Goal: Transaction & Acquisition: Purchase product/service

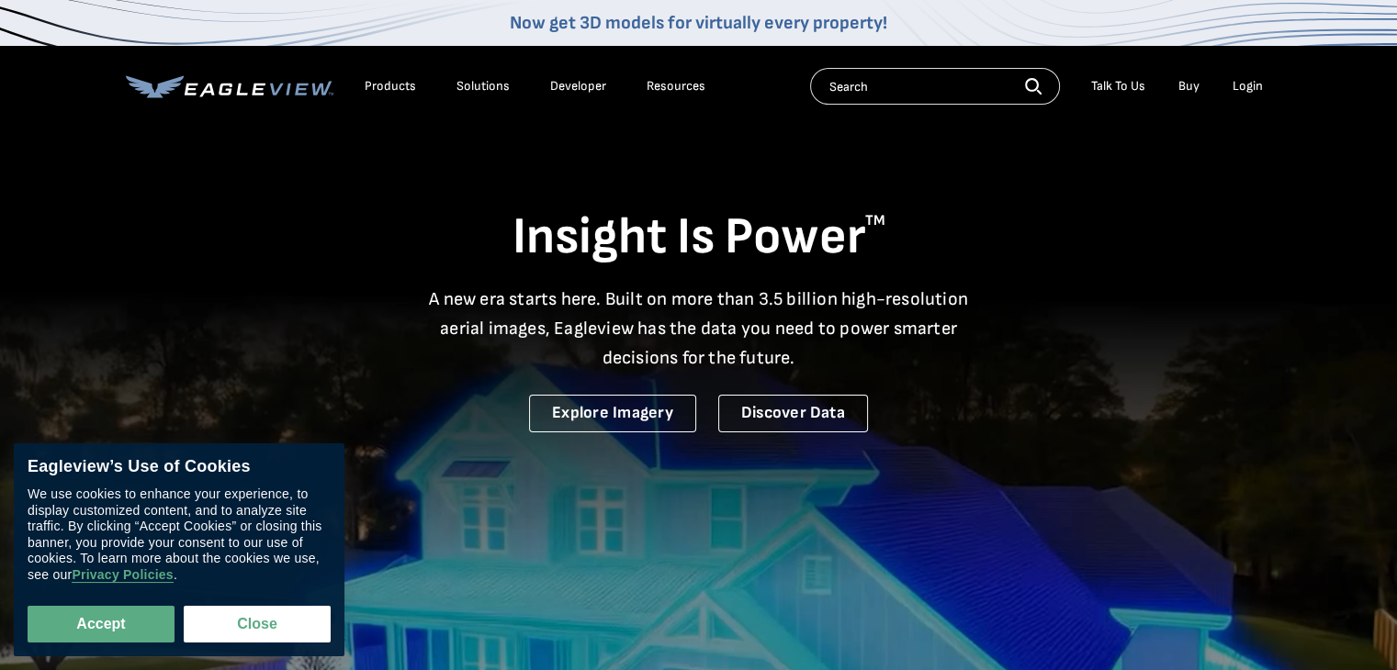
click at [1254, 83] on div "Login" at bounding box center [1247, 86] width 30 height 17
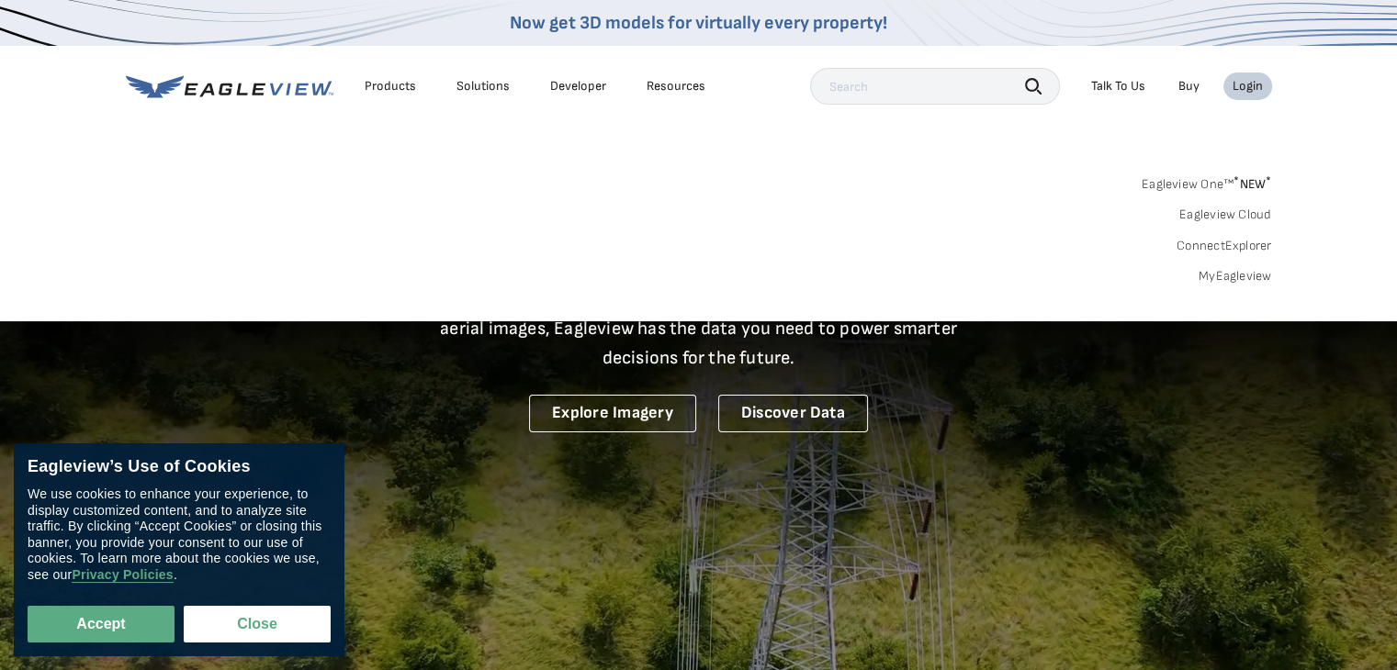
click at [1238, 280] on link "MyEagleview" at bounding box center [1234, 276] width 73 height 17
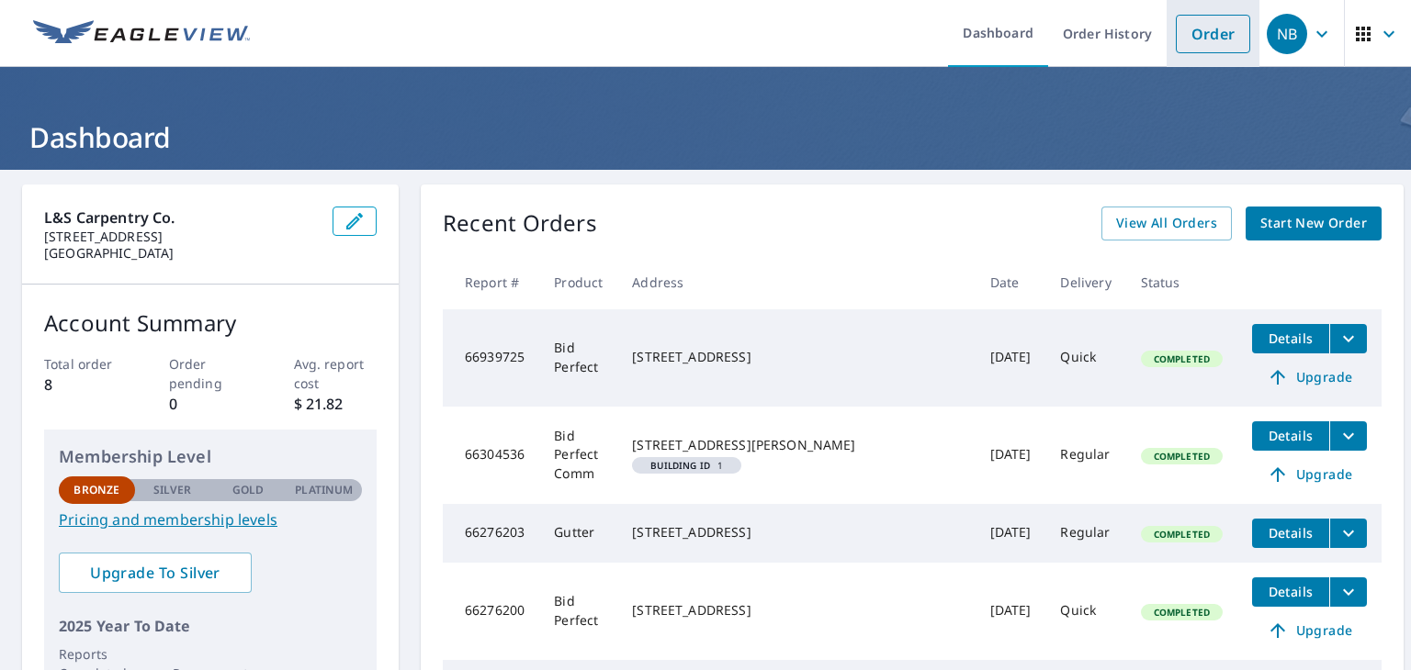
click at [1192, 22] on link "Order" at bounding box center [1212, 34] width 74 height 39
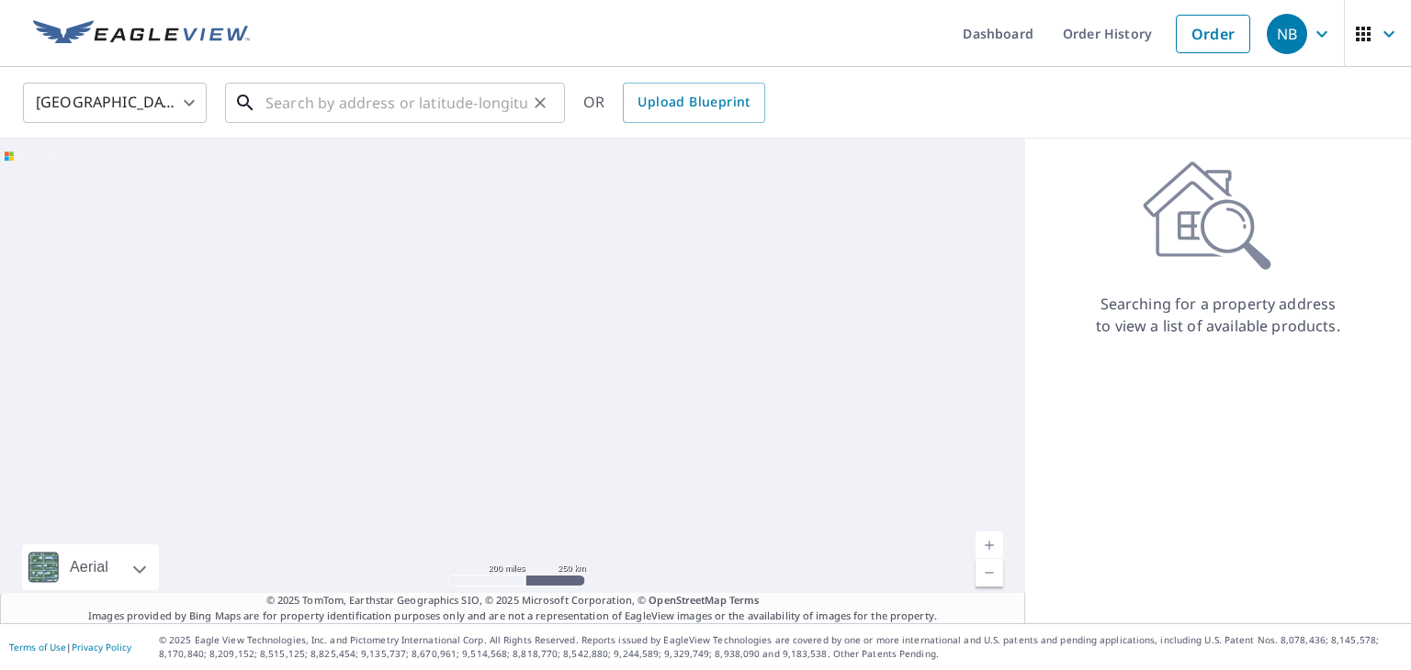
click at [394, 96] on input "text" at bounding box center [396, 102] width 262 height 51
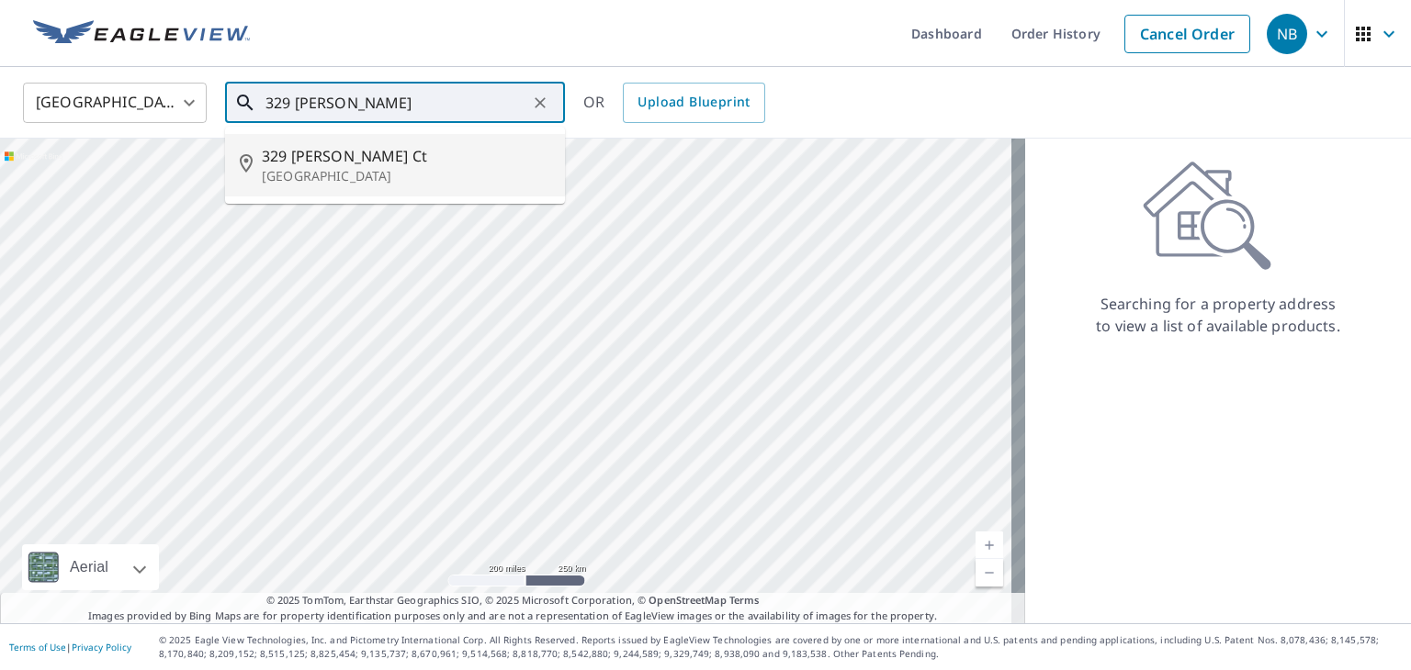
click at [364, 163] on span "329 Cozzens Ct" at bounding box center [406, 156] width 288 height 22
type input "329 Cozzens Ct East Brunswick, NJ 08816"
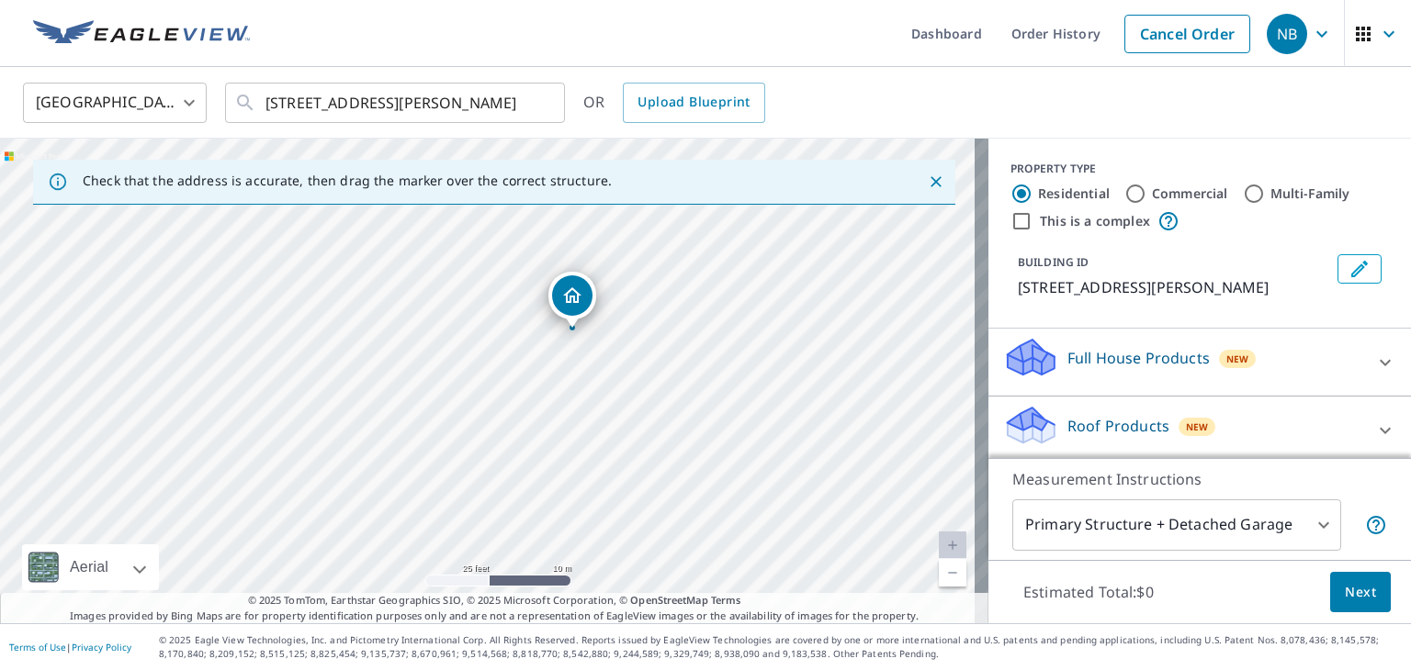
drag, startPoint x: 631, startPoint y: 276, endPoint x: 662, endPoint y: 144, distance: 135.9
click at [662, 144] on div "329 Cozzens Ct East Brunswick, NJ 08816" at bounding box center [494, 381] width 988 height 485
click at [785, 368] on div "329 Cozzens Ct East Brunswick, NJ 08816" at bounding box center [494, 381] width 988 height 485
click at [1095, 224] on label "This is a complex" at bounding box center [1095, 221] width 110 height 18
click at [1032, 224] on input "This is a complex" at bounding box center [1021, 221] width 22 height 22
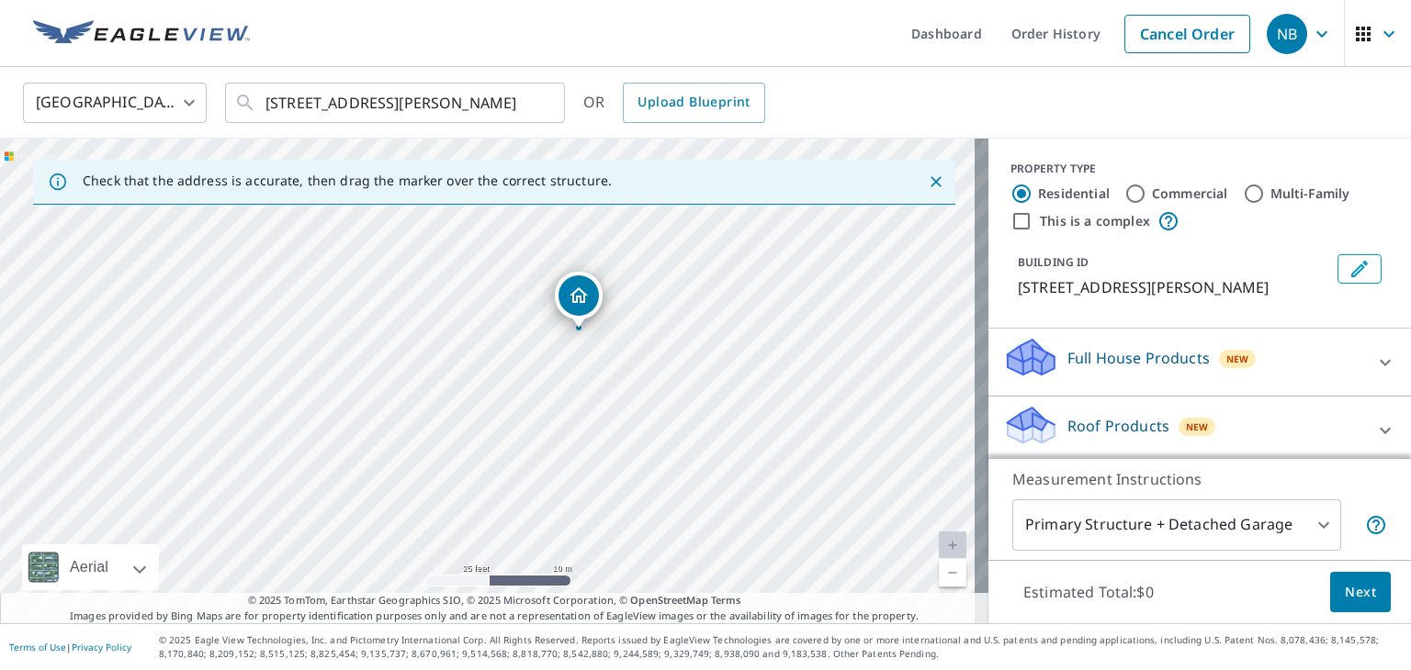
checkbox input "true"
radio input "false"
radio input "true"
type input "4"
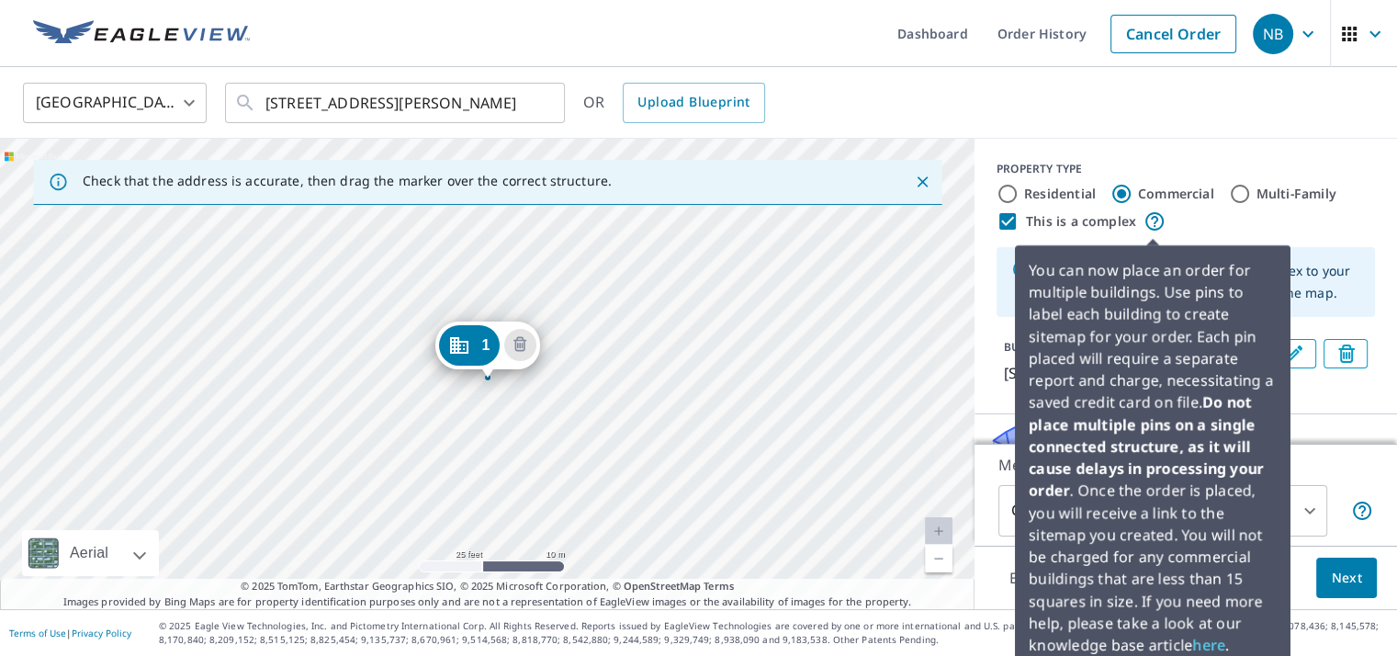
click at [1150, 217] on icon at bounding box center [1154, 221] width 22 height 22
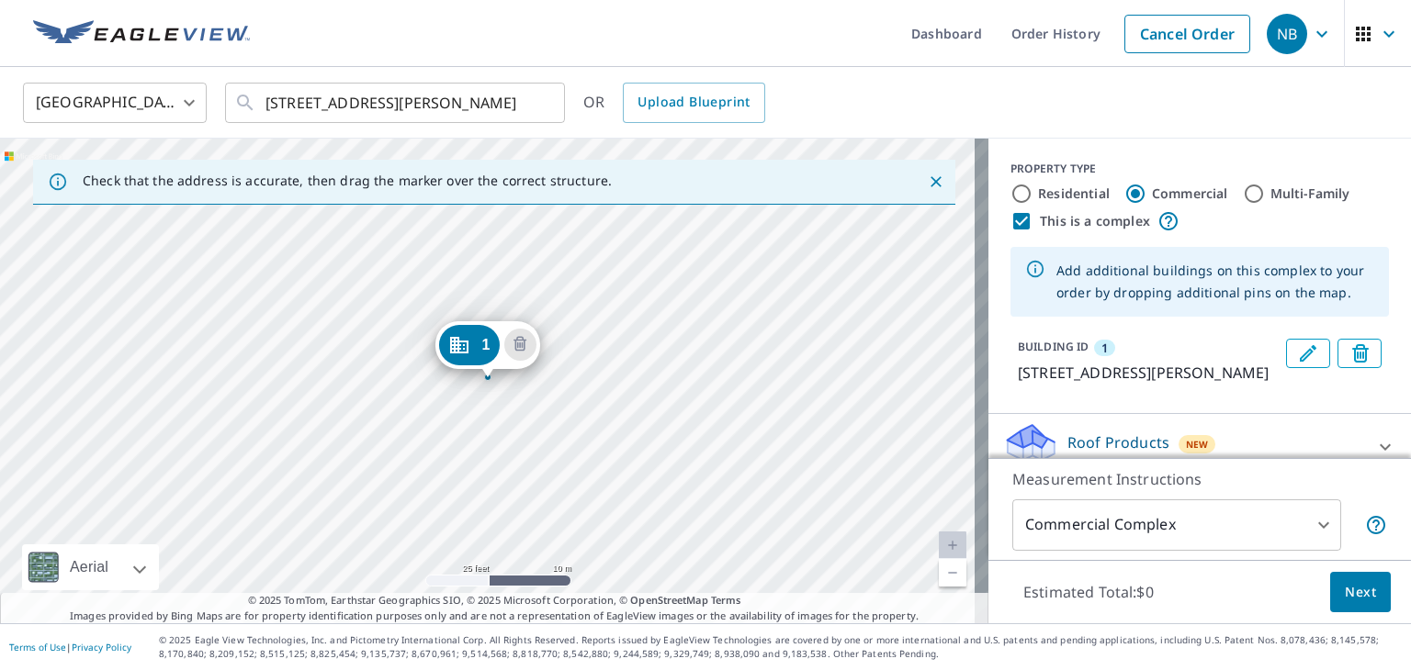
click at [1010, 188] on input "Residential" at bounding box center [1021, 194] width 22 height 22
radio input "true"
type input "1"
click at [1012, 222] on input "This is a complex" at bounding box center [1021, 221] width 22 height 22
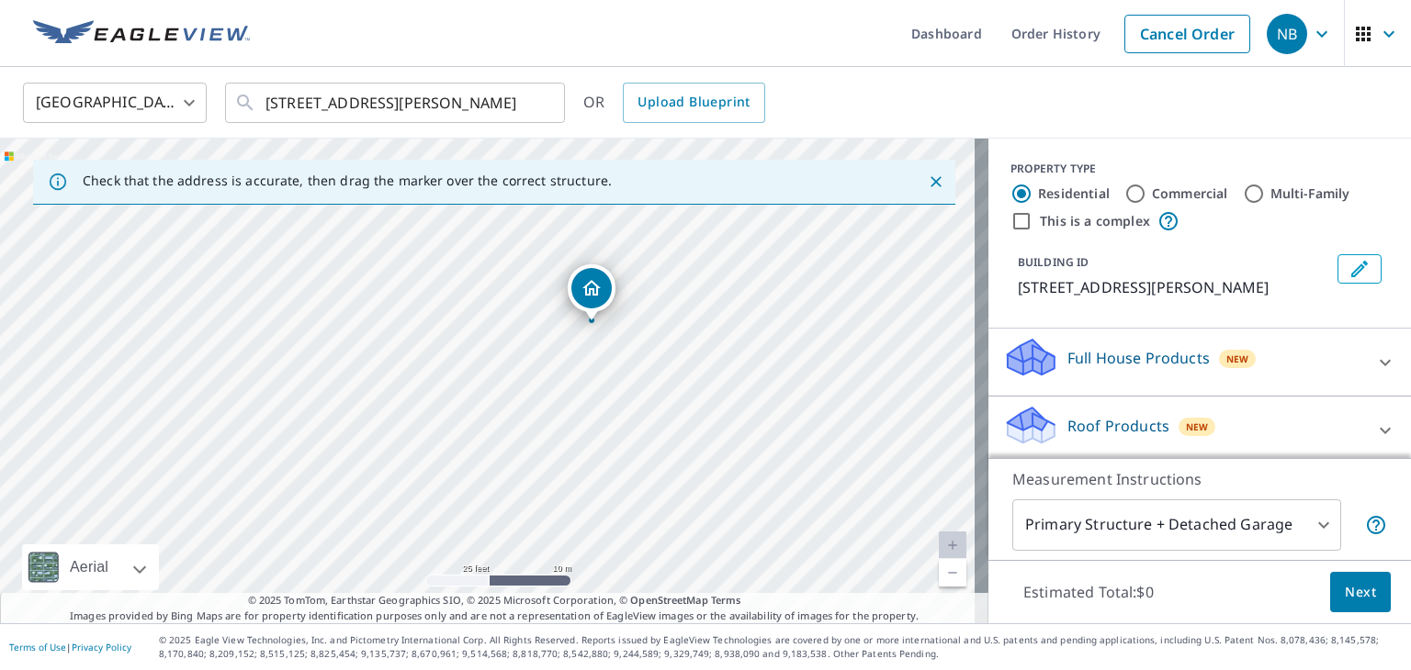
drag, startPoint x: 652, startPoint y: 376, endPoint x: 757, endPoint y: 328, distance: 115.1
click at [757, 328] on div "329 Cozzens Ct East Brunswick, NJ 08816" at bounding box center [494, 381] width 988 height 485
drag, startPoint x: 805, startPoint y: 295, endPoint x: 792, endPoint y: 313, distance: 23.0
click at [792, 313] on div "329 Cozzens Ct East Brunswick, NJ 08816" at bounding box center [494, 381] width 988 height 485
click at [1010, 225] on input "This is a complex" at bounding box center [1021, 221] width 22 height 22
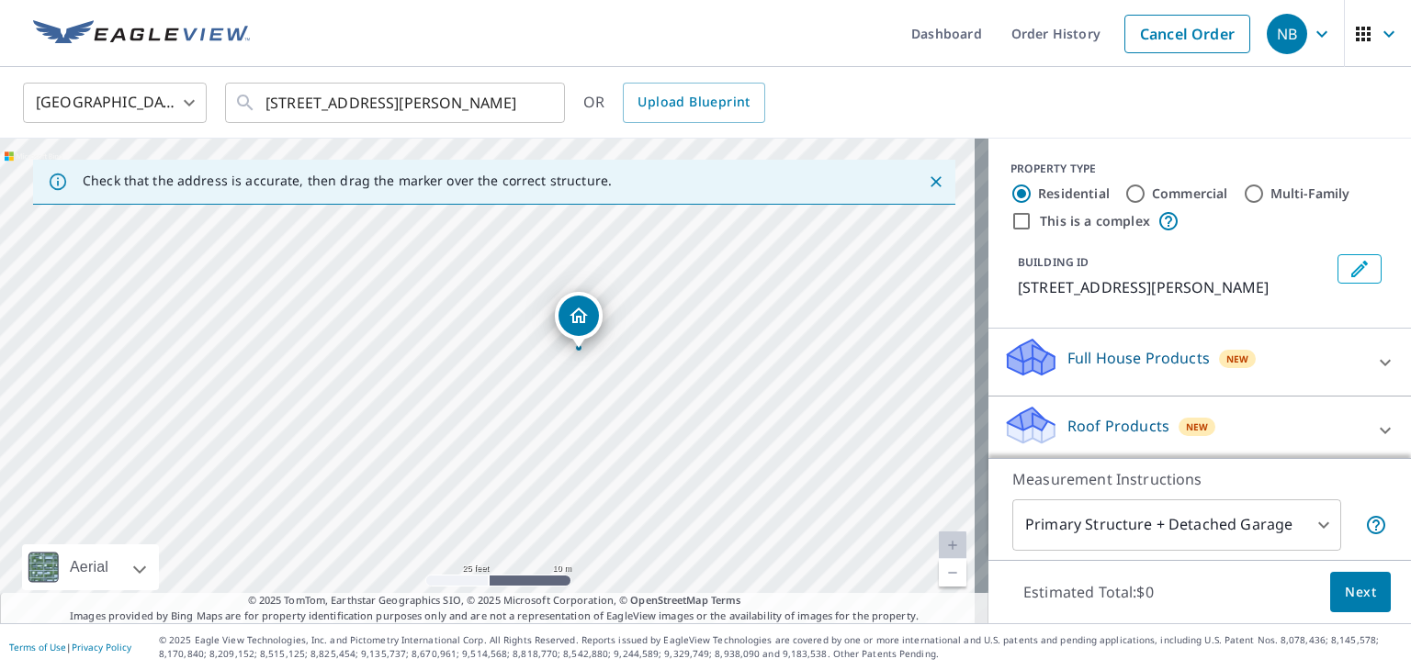
checkbox input "true"
radio input "false"
radio input "true"
type input "4"
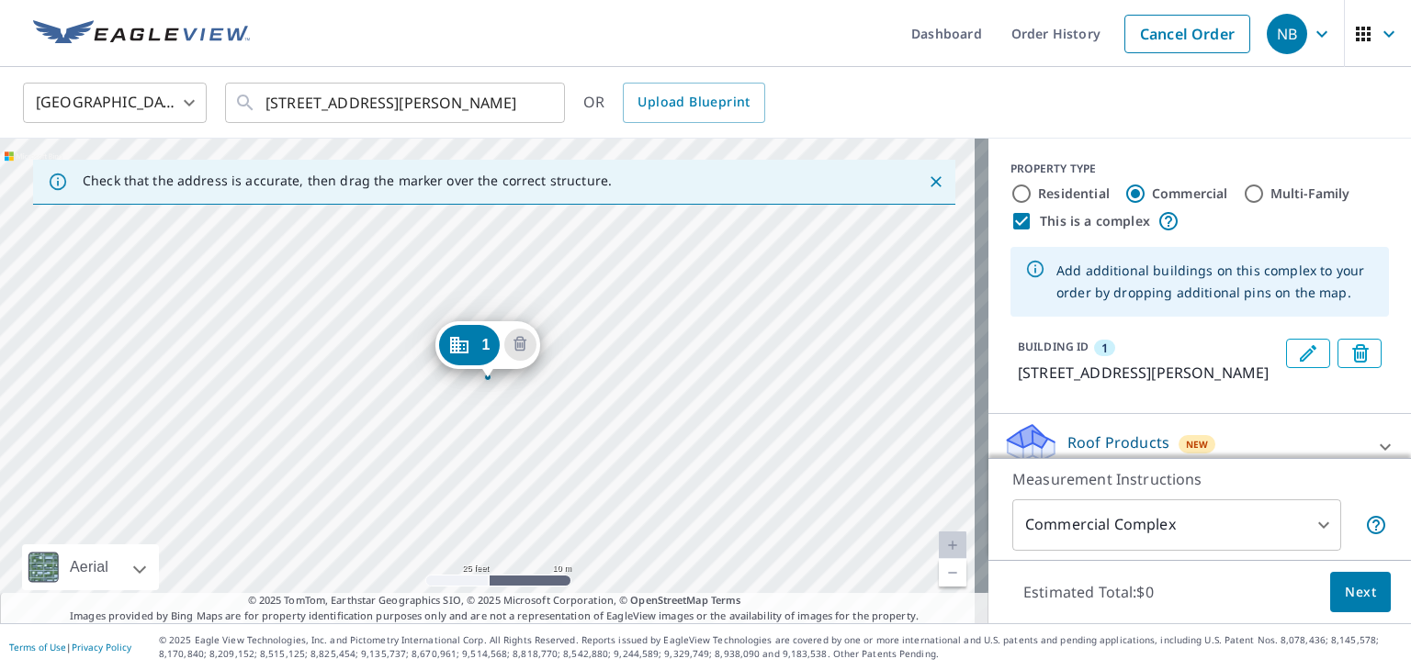
click at [1010, 192] on input "Residential" at bounding box center [1021, 194] width 22 height 22
radio input "true"
type input "1"
click at [1124, 196] on input "Commercial" at bounding box center [1135, 194] width 22 height 22
radio input "true"
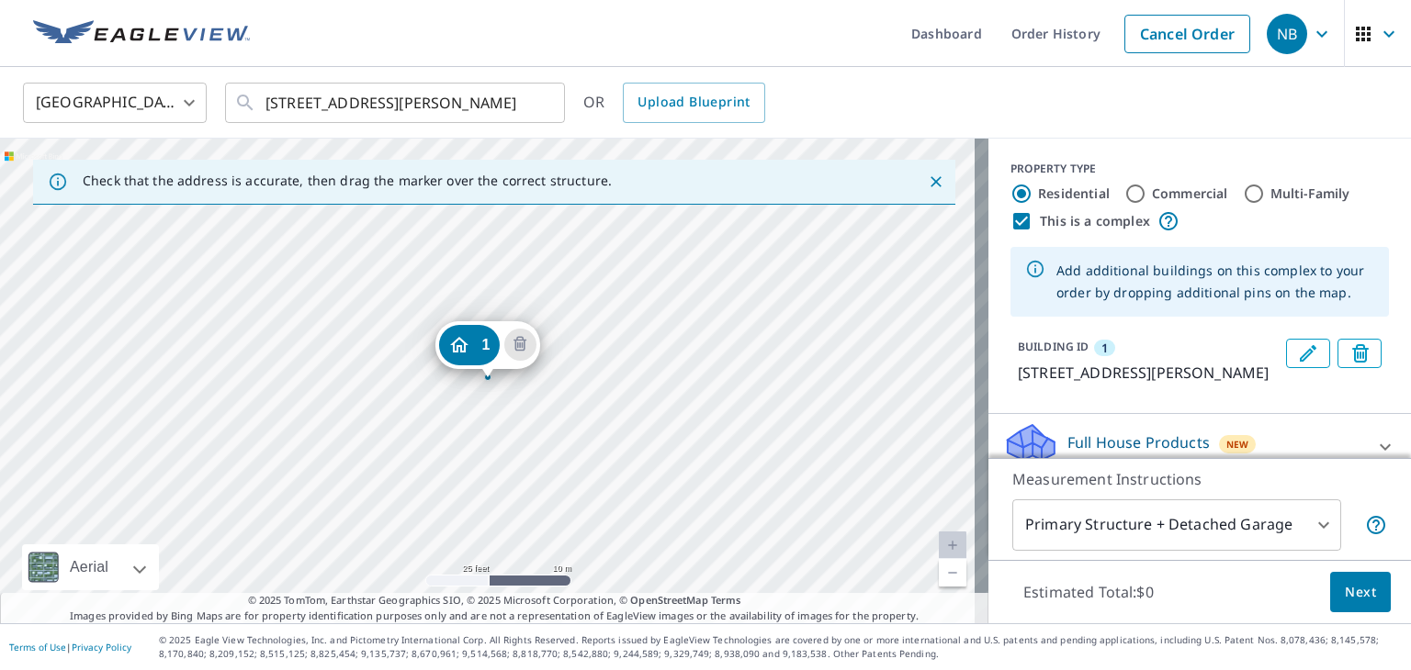
type input "4"
click at [1054, 198] on label "Residential" at bounding box center [1074, 194] width 72 height 18
click at [1032, 198] on input "Residential" at bounding box center [1021, 194] width 22 height 22
radio input "true"
type input "1"
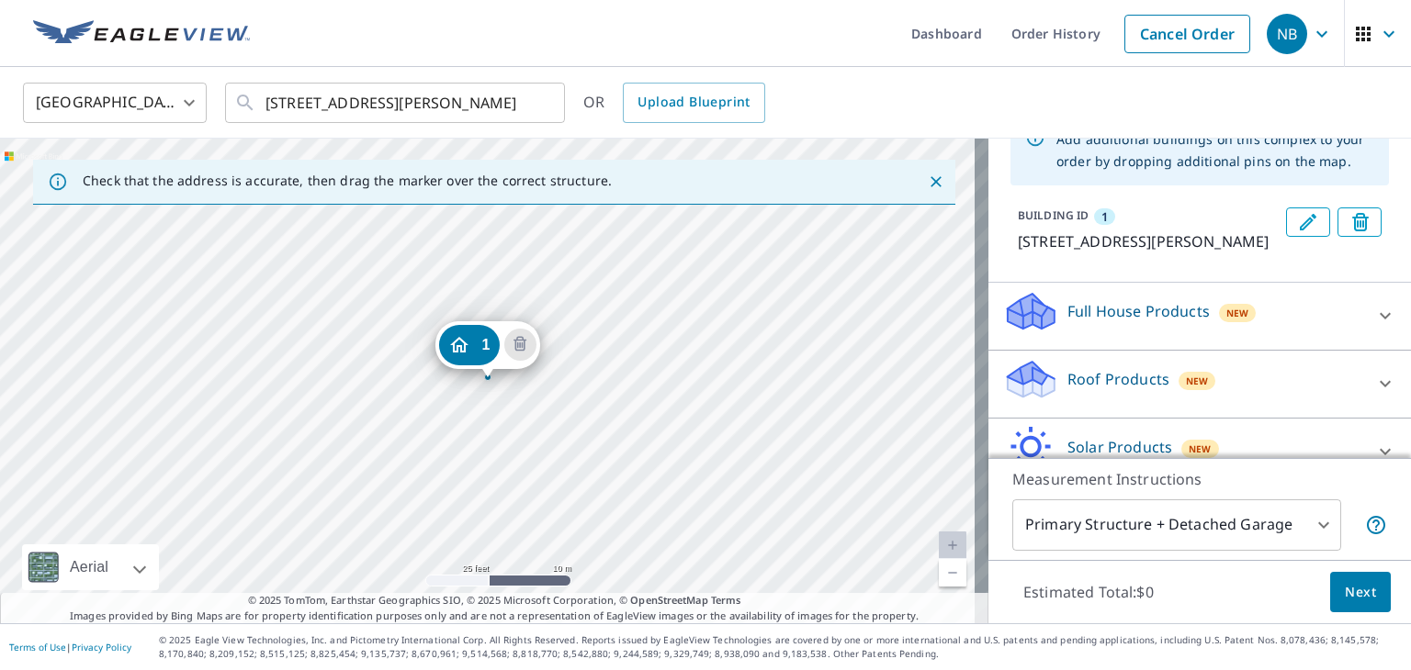
scroll to position [249, 0]
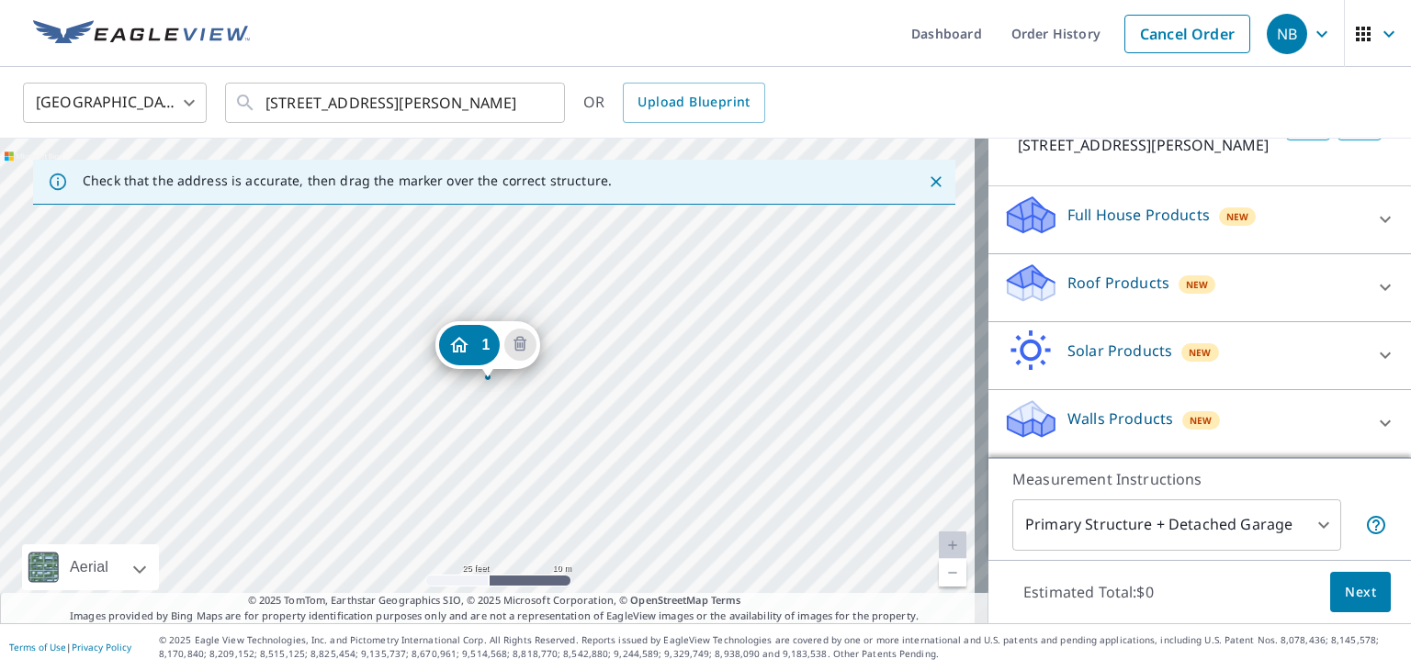
click at [1157, 221] on p "Full House Products" at bounding box center [1138, 215] width 142 height 22
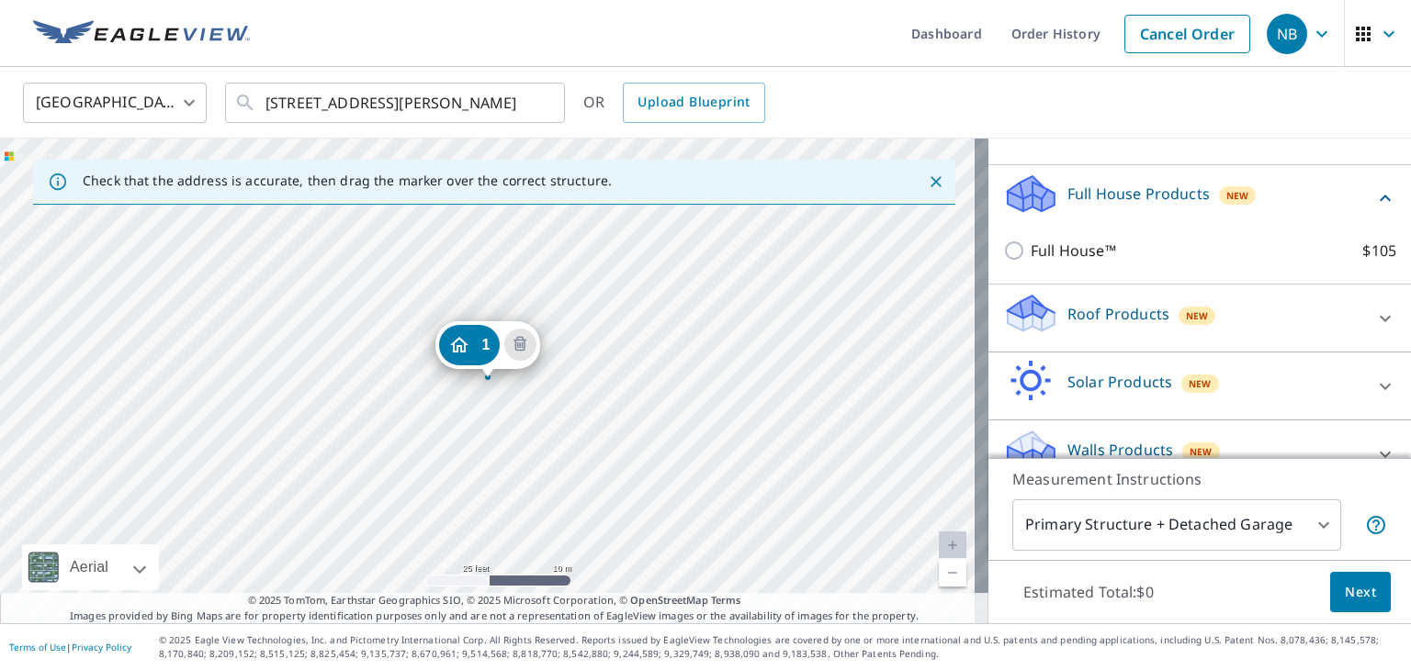
click at [1157, 205] on p "Full House Products" at bounding box center [1138, 194] width 142 height 22
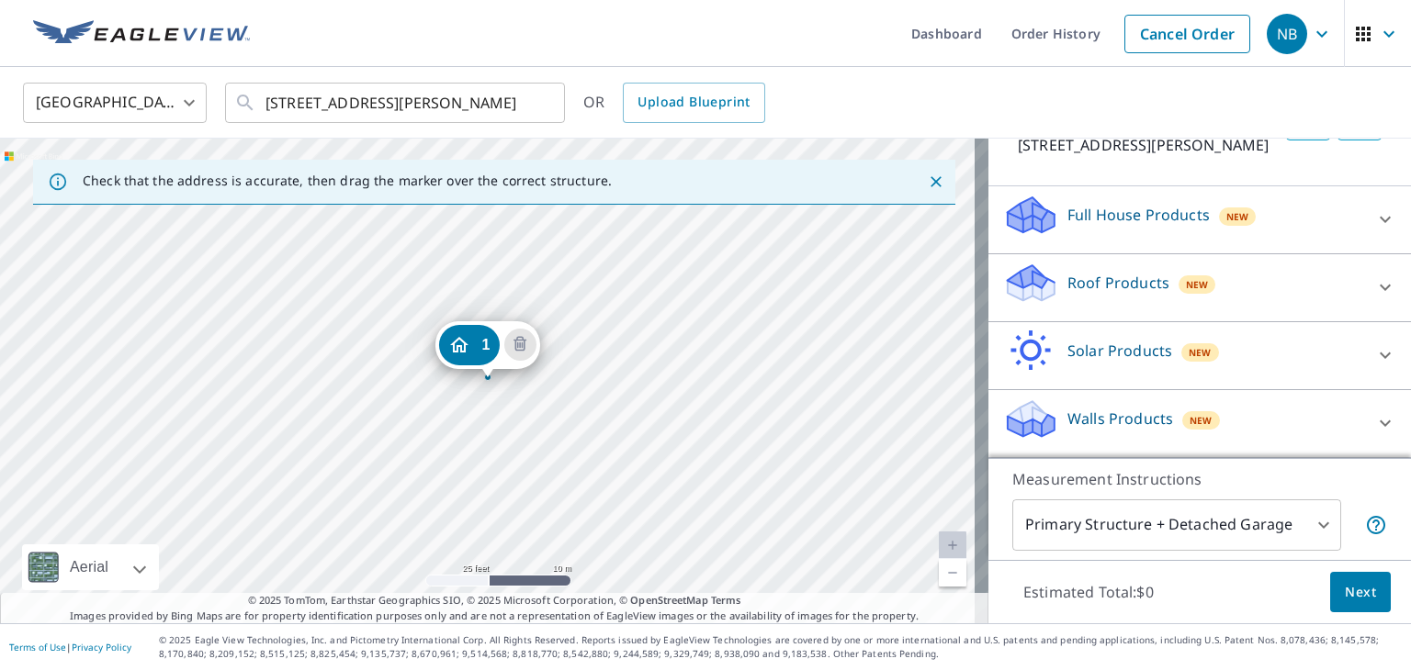
click at [1141, 283] on p "Roof Products" at bounding box center [1118, 283] width 102 height 22
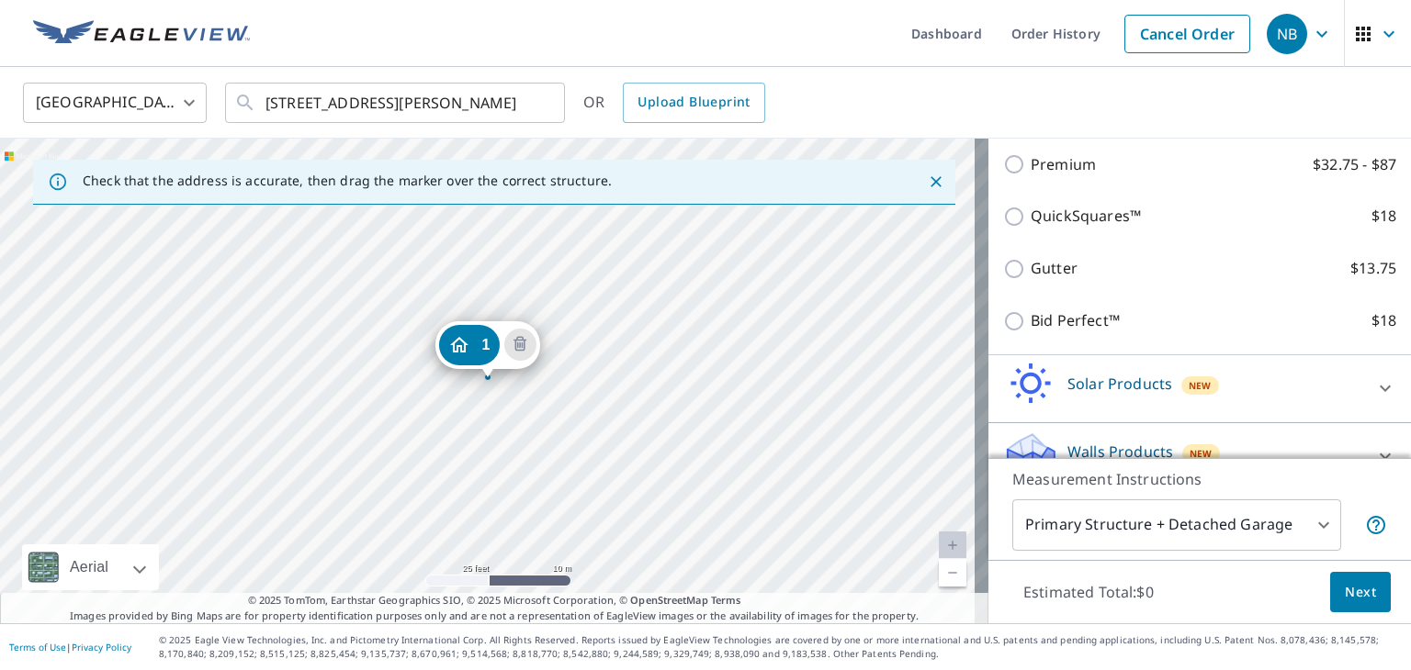
scroll to position [370, 0]
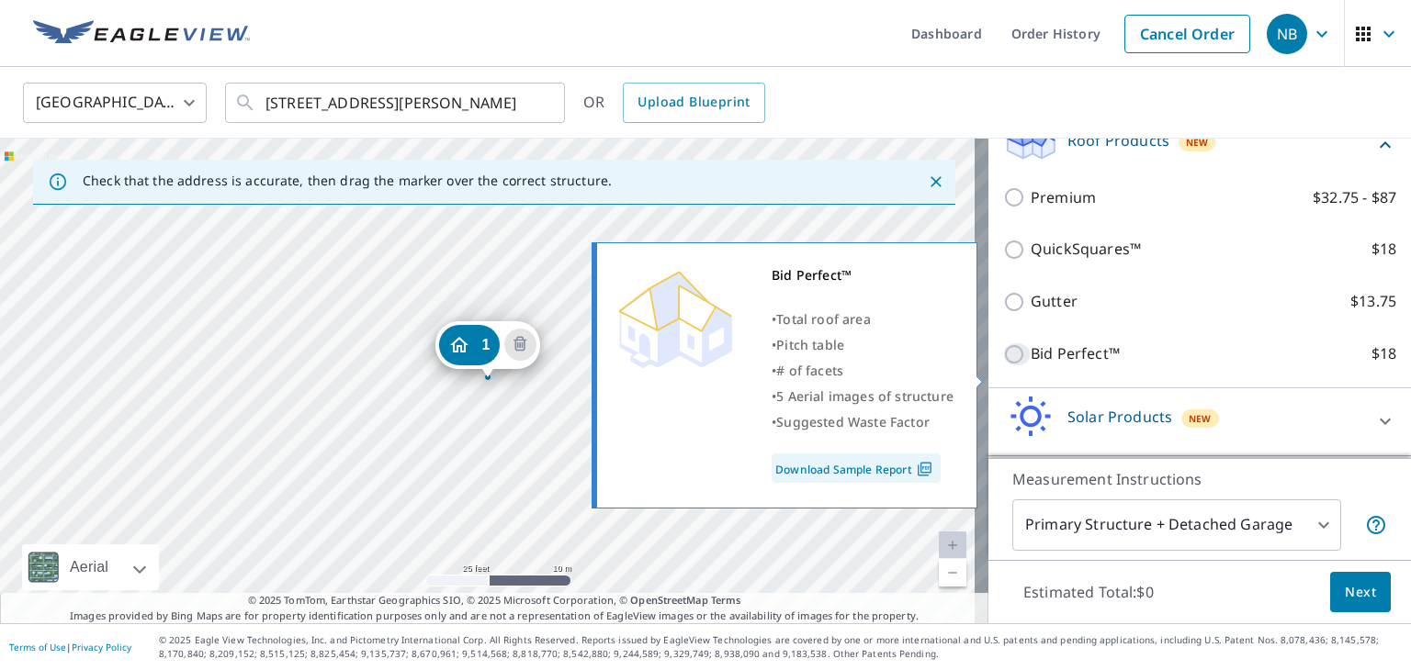
click at [1006, 365] on input "Bid Perfect™ $18" at bounding box center [1017, 354] width 28 height 22
checkbox input "true"
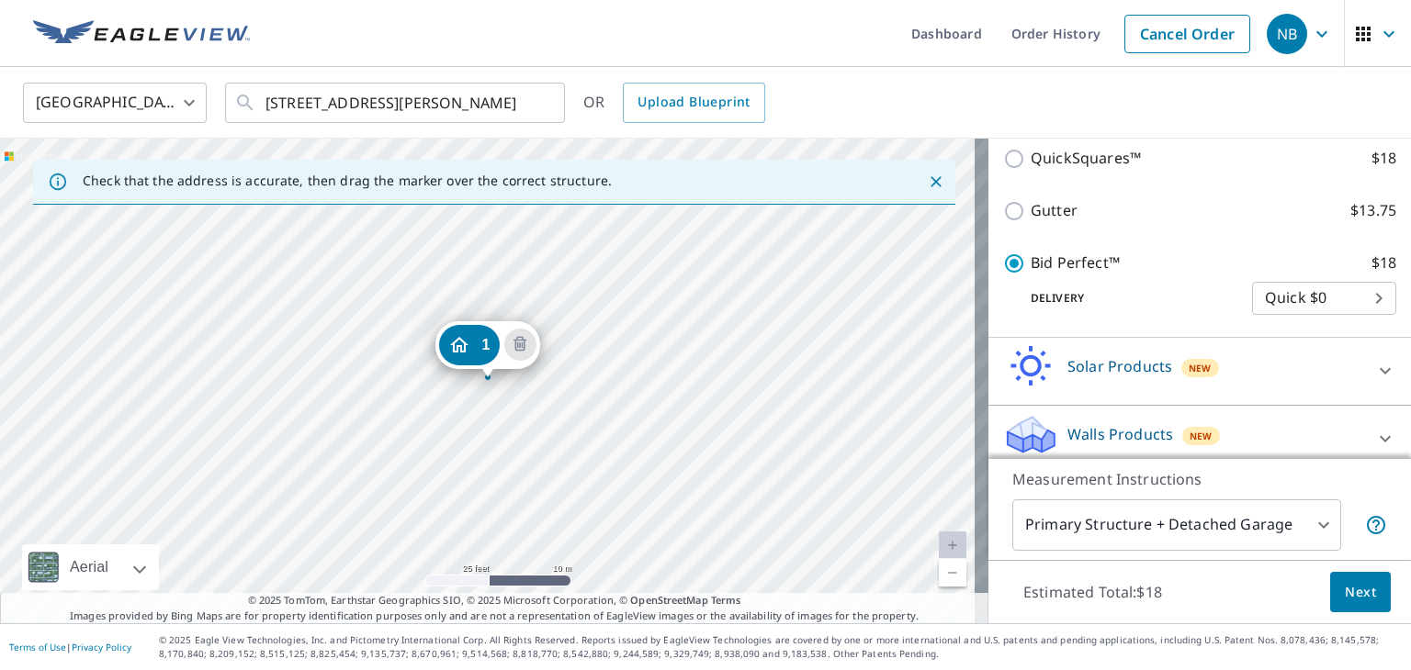
scroll to position [516, 0]
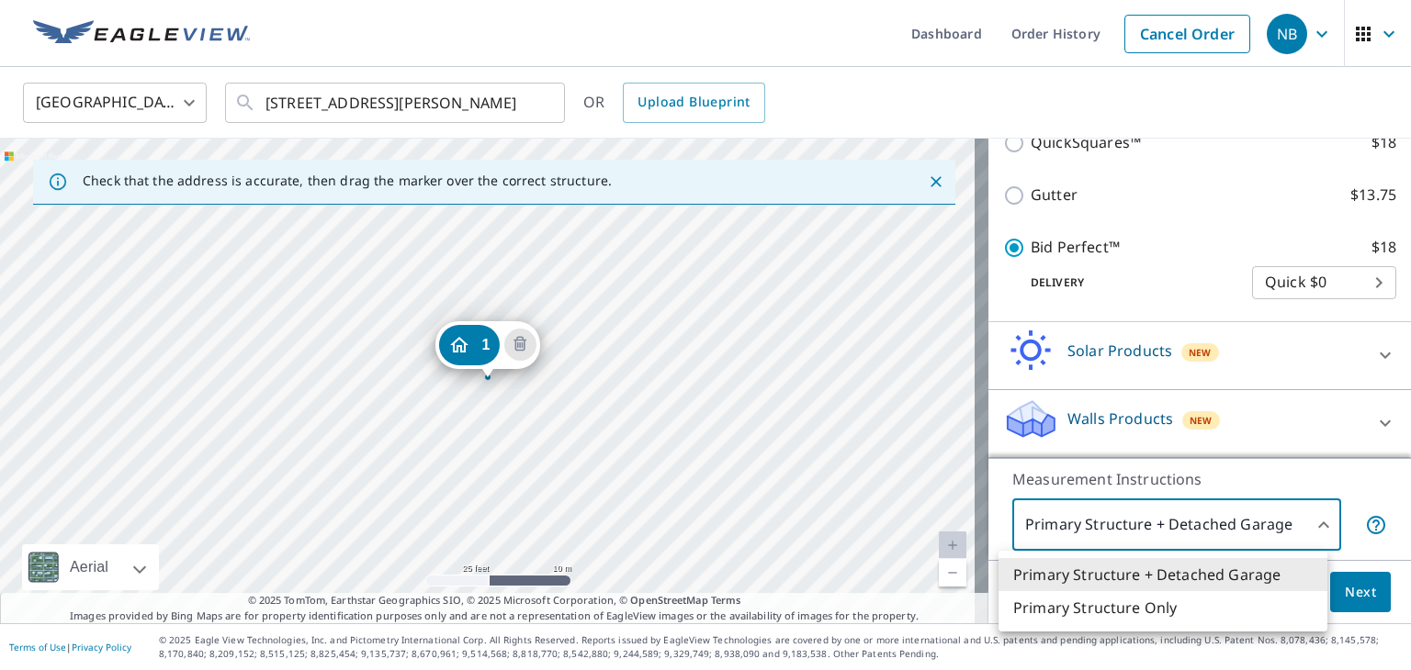
click at [1283, 537] on body "NB NB Dashboard Order History Cancel Order NB United States US ​ 329 Cozzens Ct…" at bounding box center [705, 335] width 1411 height 670
click at [1175, 608] on li "Primary Structure Only" at bounding box center [1162, 607] width 329 height 33
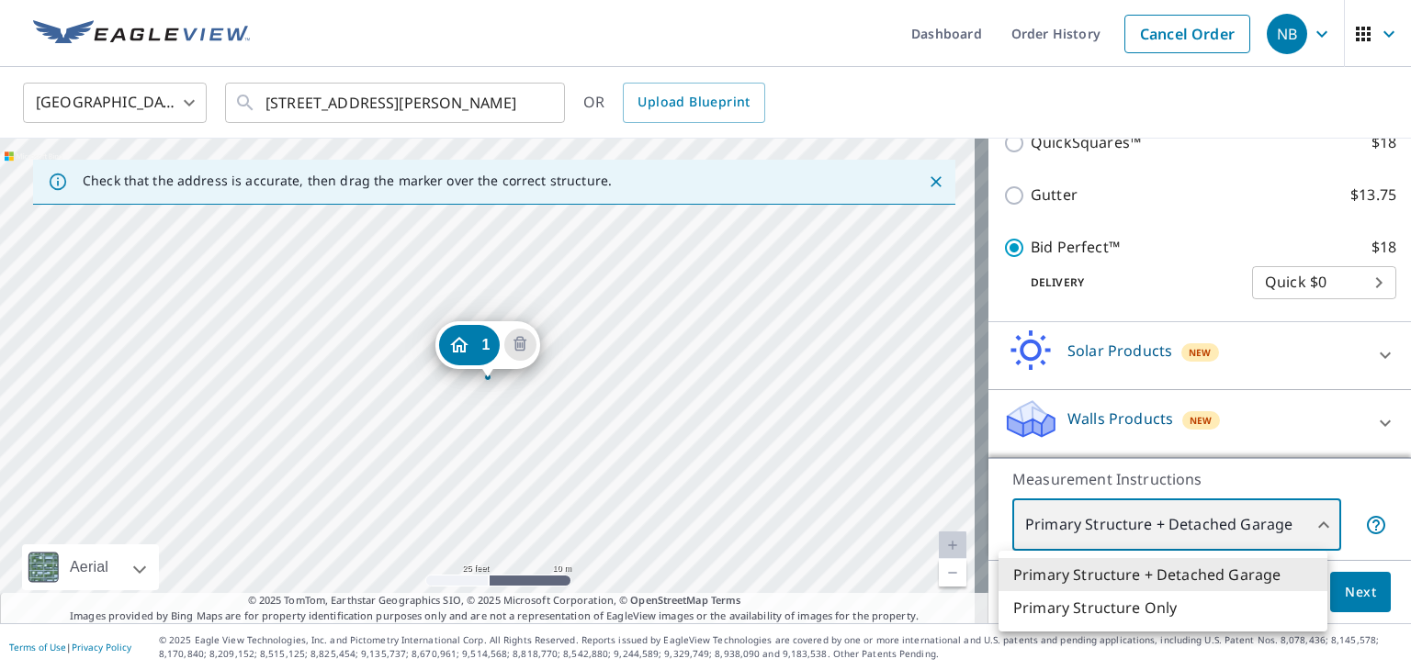
type input "2"
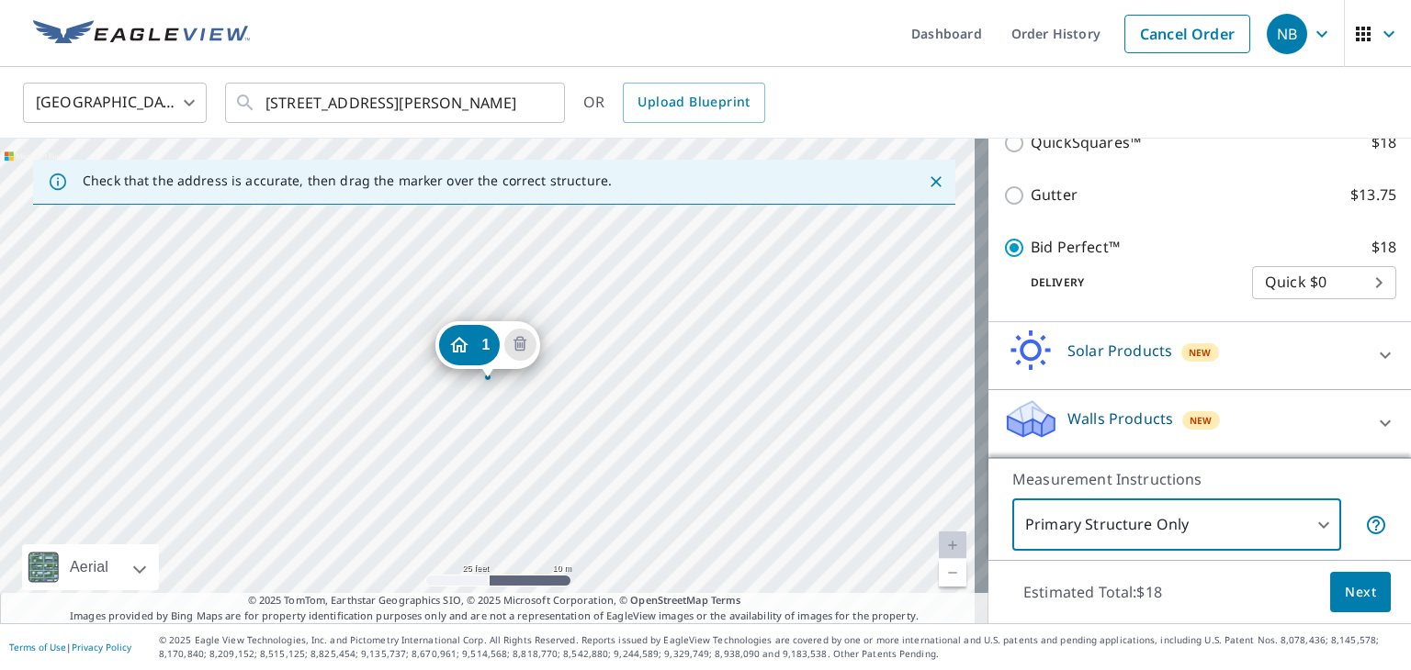
click at [1352, 602] on span "Next" at bounding box center [1359, 592] width 31 height 23
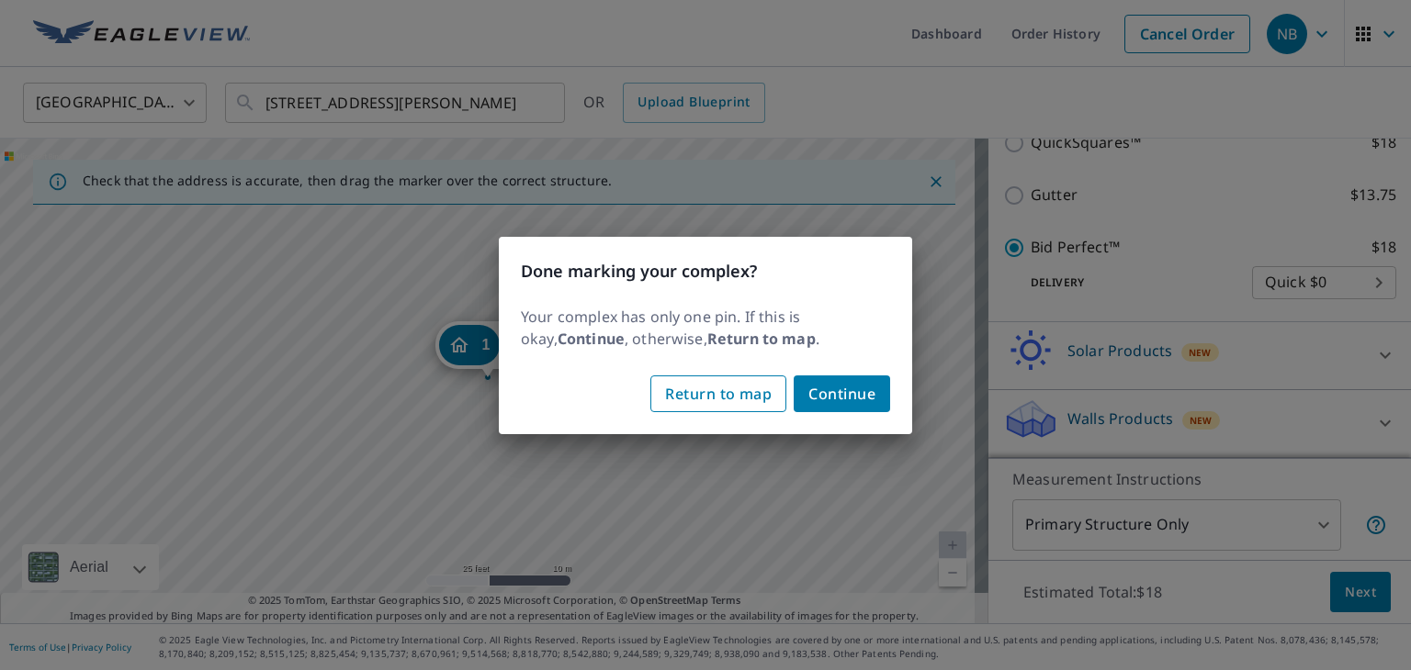
click at [778, 391] on button "Return to map" at bounding box center [718, 394] width 136 height 37
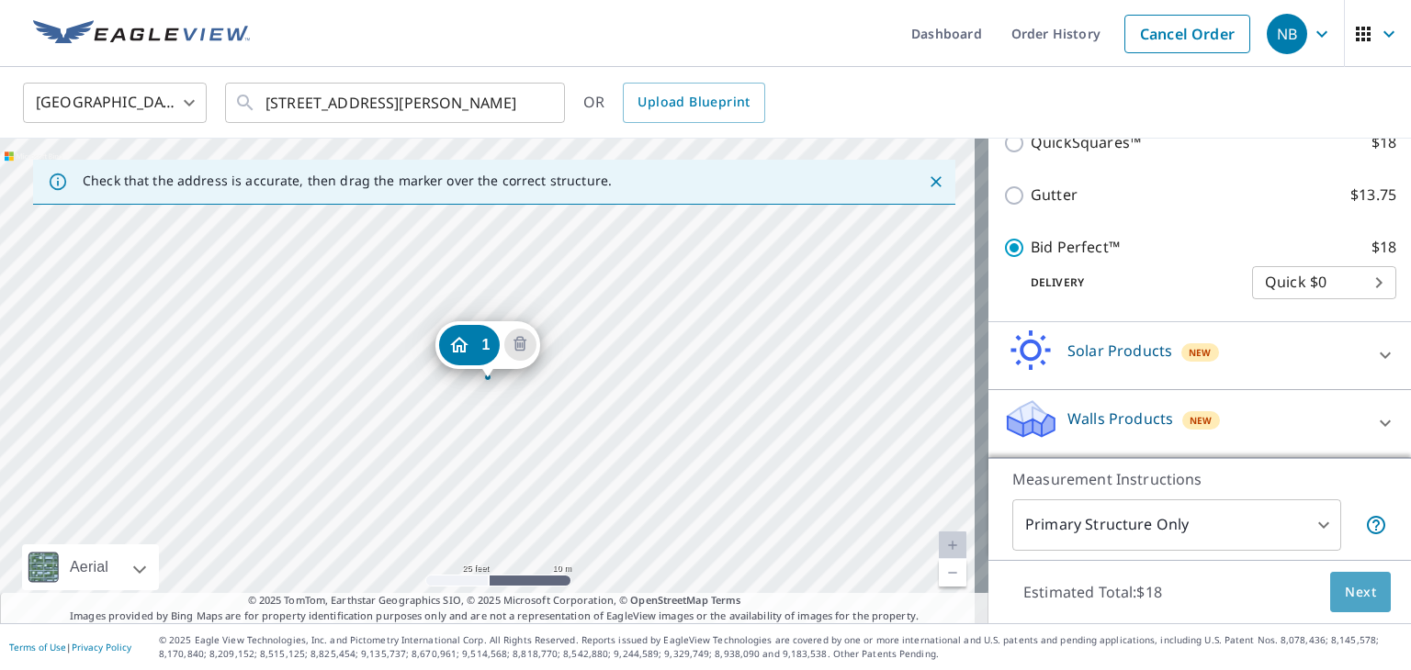
click at [1346, 588] on span "Next" at bounding box center [1359, 592] width 31 height 23
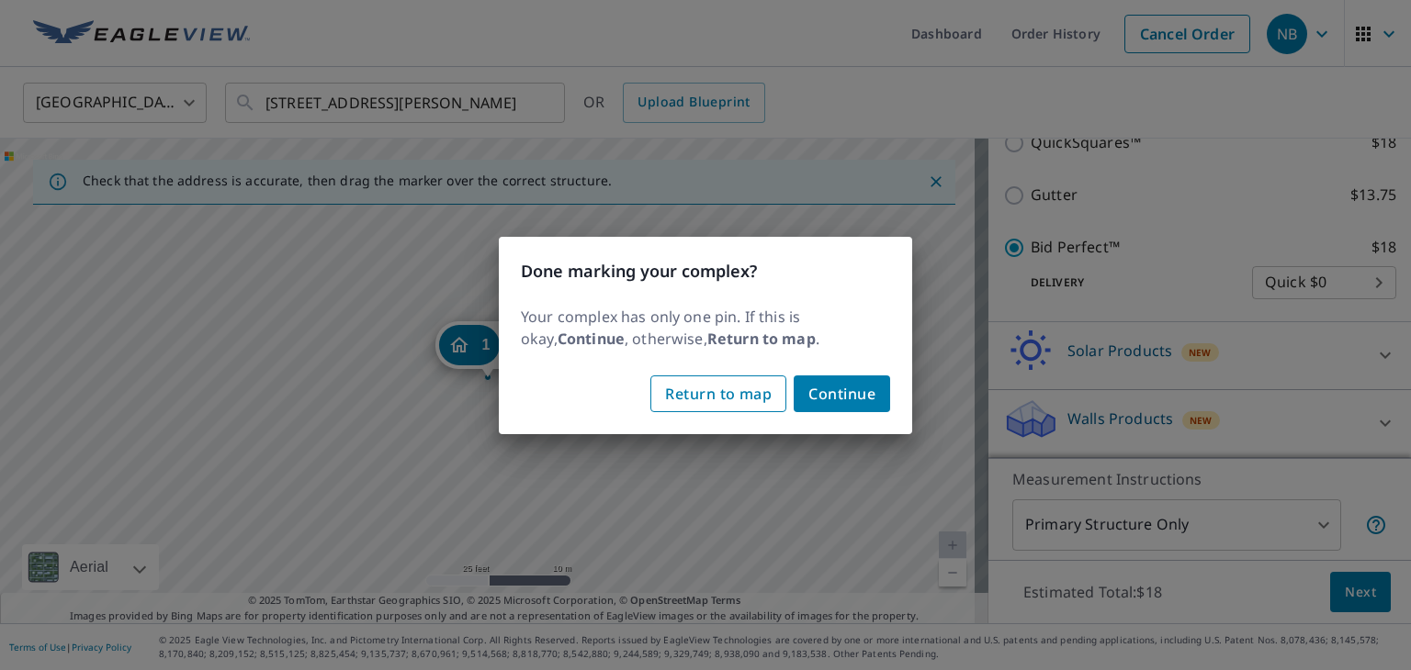
click at [768, 394] on span "Return to map" at bounding box center [718, 394] width 107 height 26
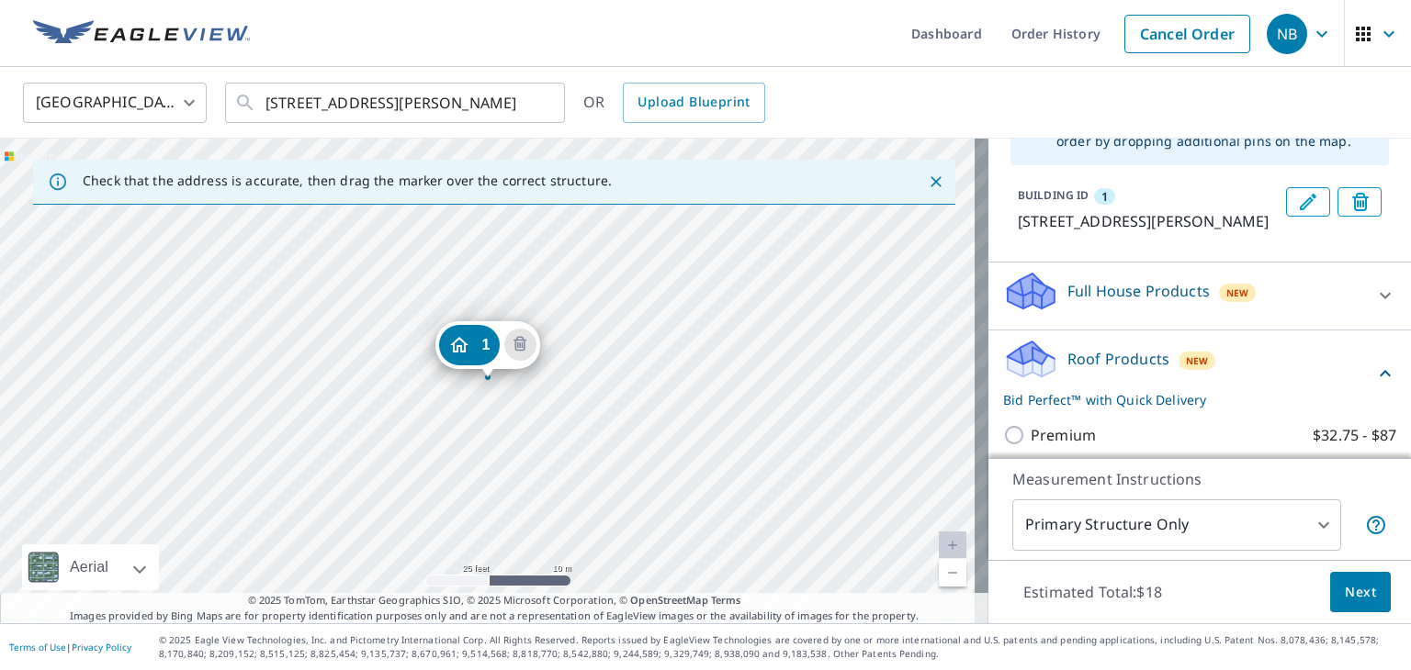
scroll to position [0, 0]
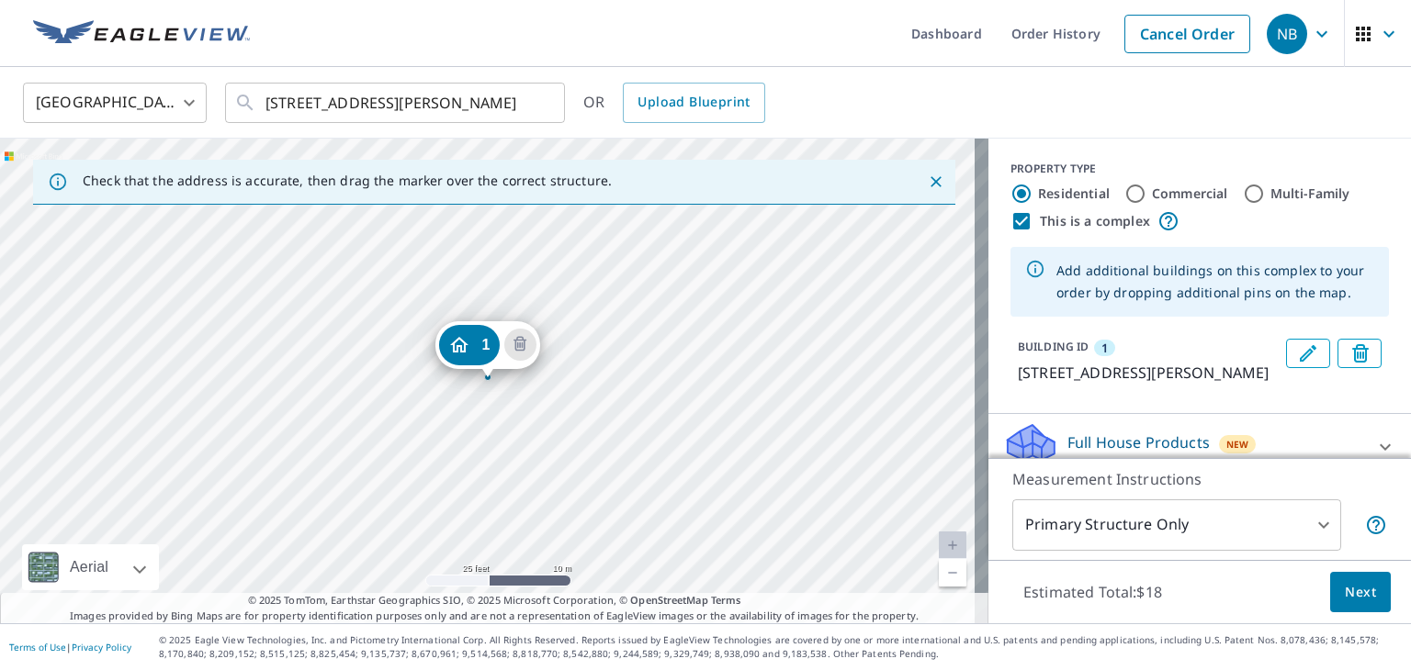
click at [1057, 220] on label "This is a complex" at bounding box center [1095, 221] width 110 height 18
click at [1032, 220] on input "This is a complex" at bounding box center [1021, 221] width 22 height 22
checkbox input "false"
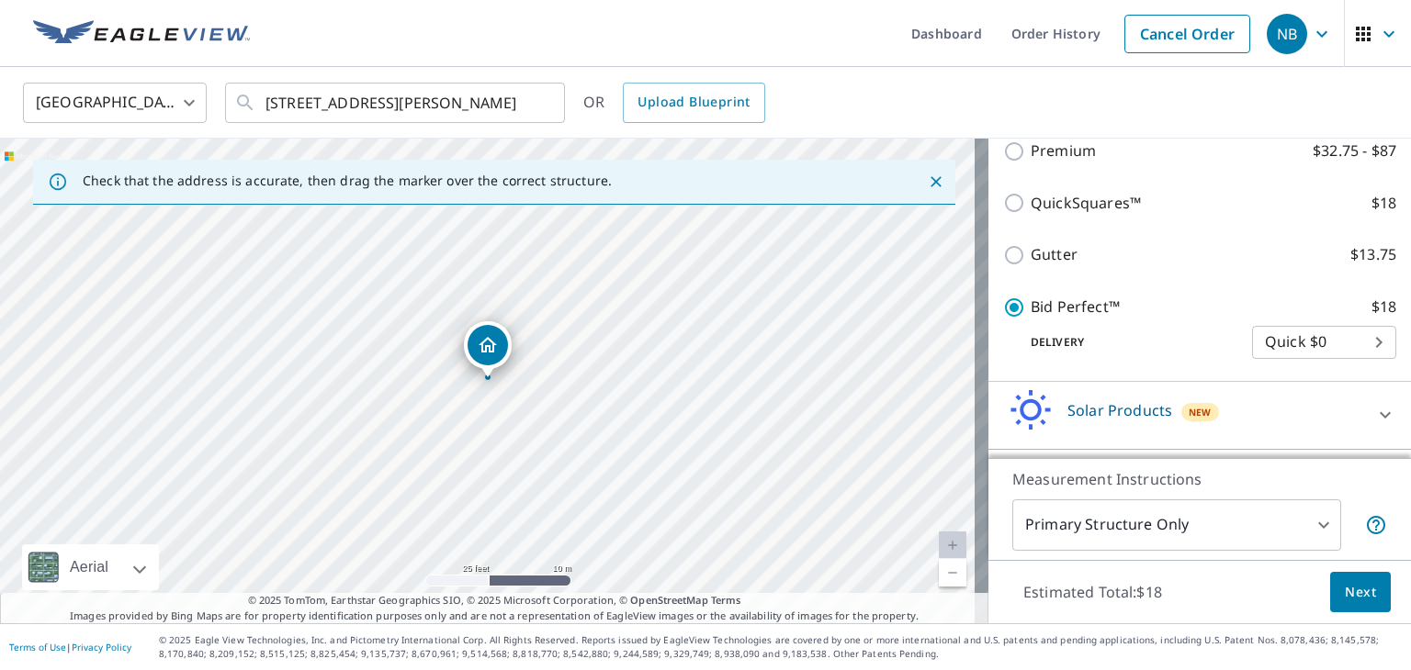
scroll to position [408, 0]
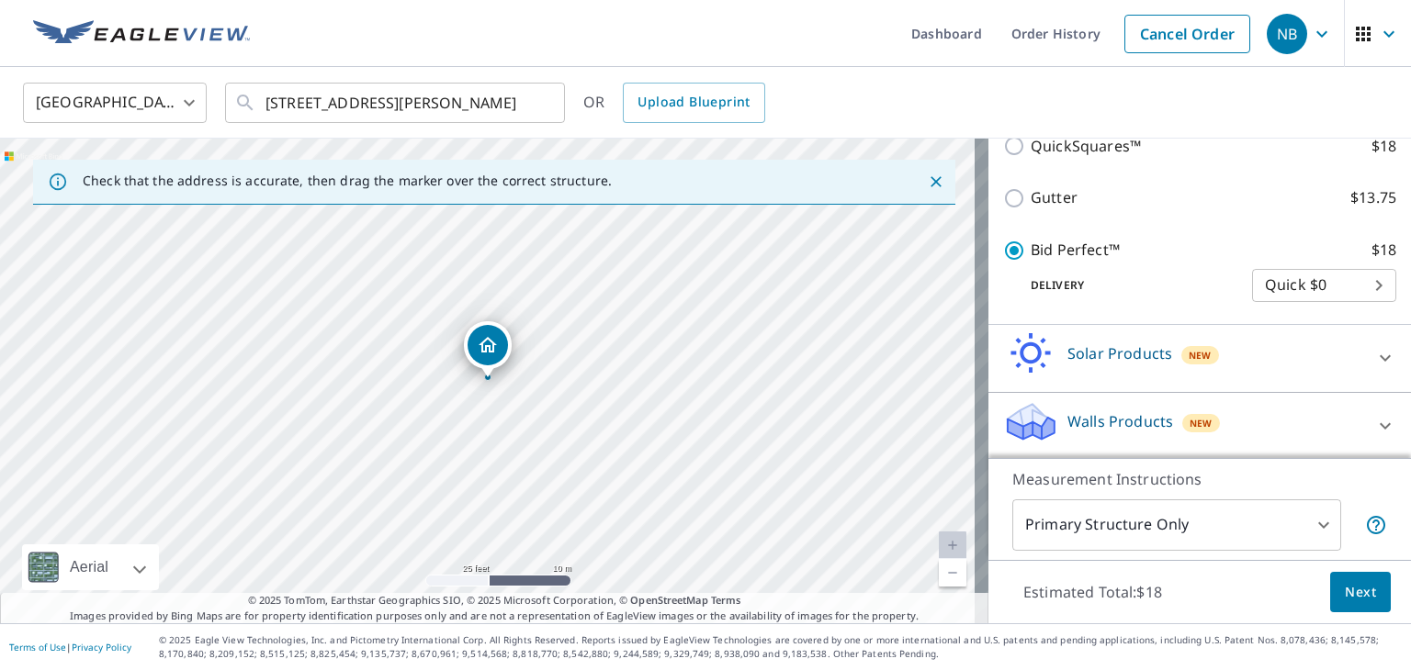
click at [1344, 588] on span "Next" at bounding box center [1359, 592] width 31 height 23
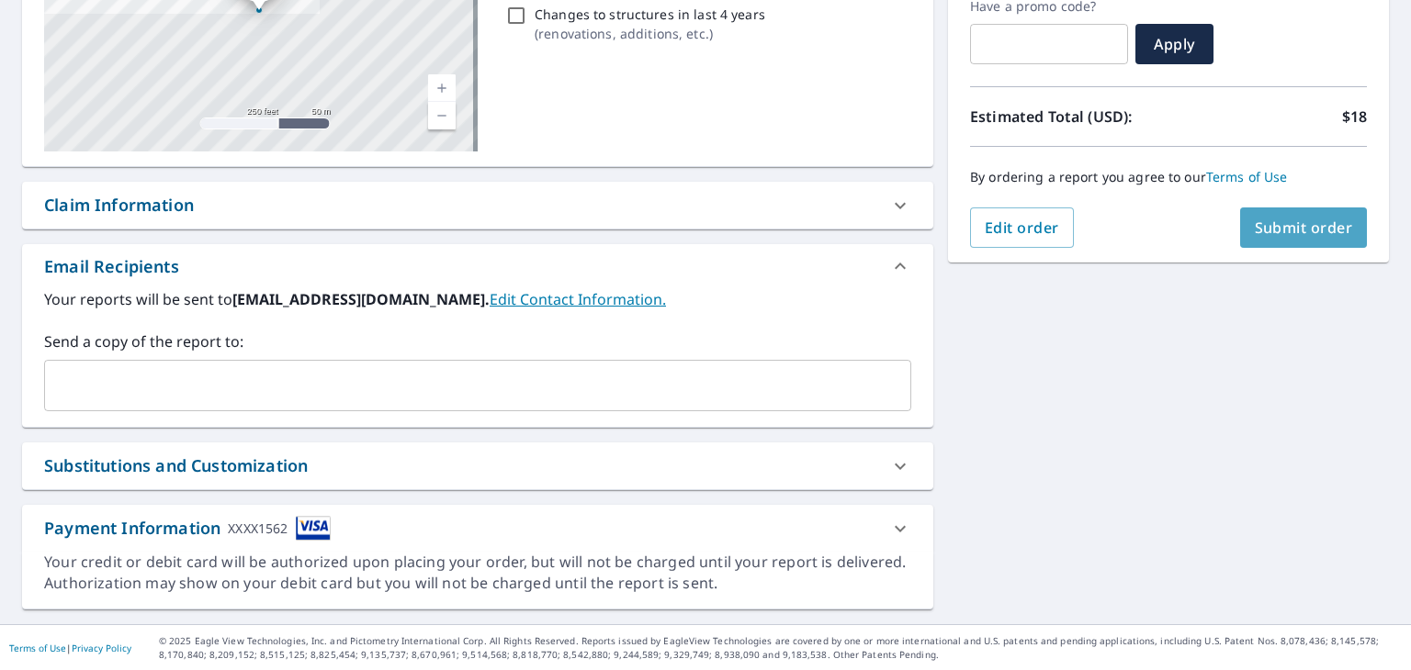
click at [1281, 229] on span "Submit order" at bounding box center [1303, 228] width 98 height 20
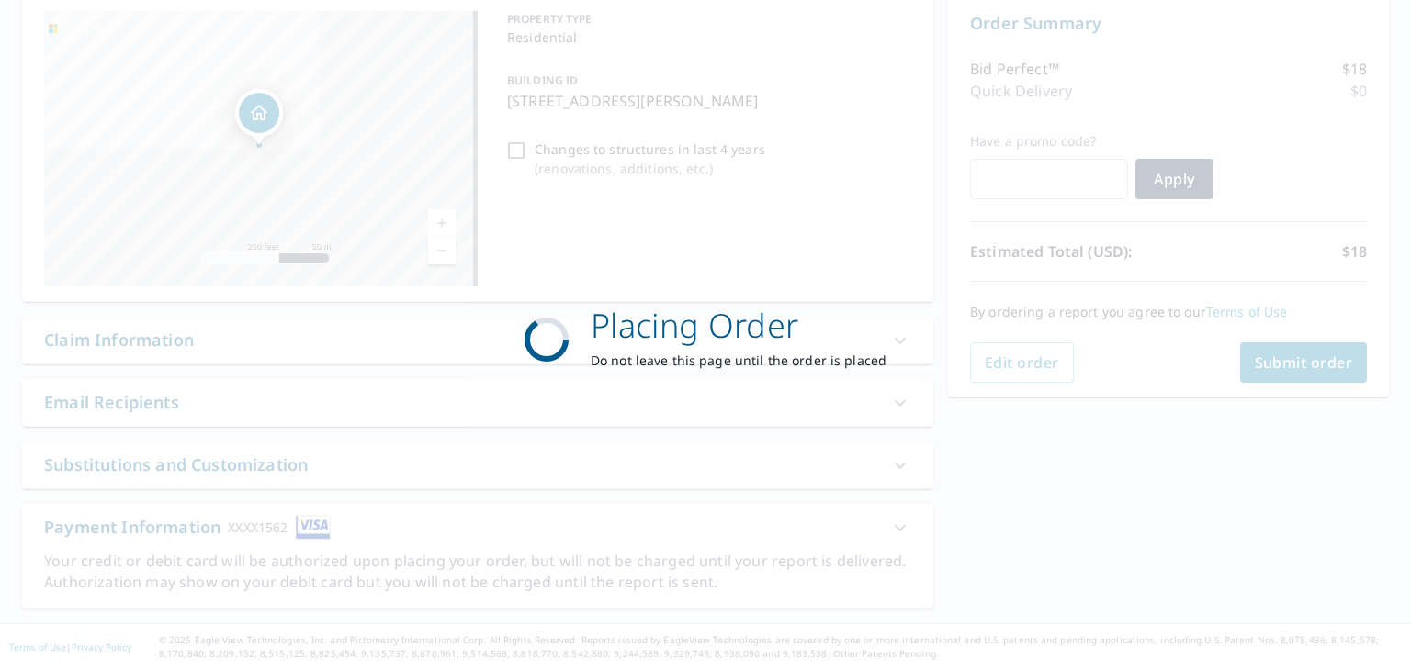
scroll to position [187, 0]
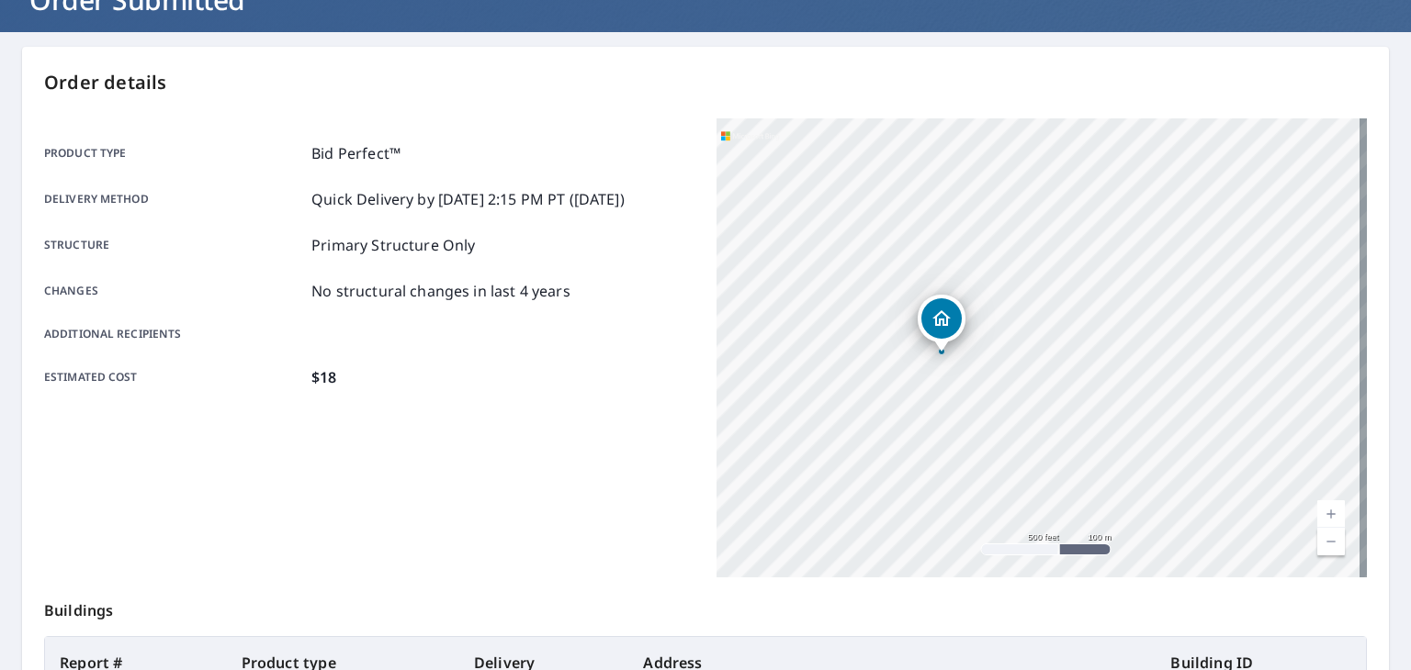
scroll to position [108, 0]
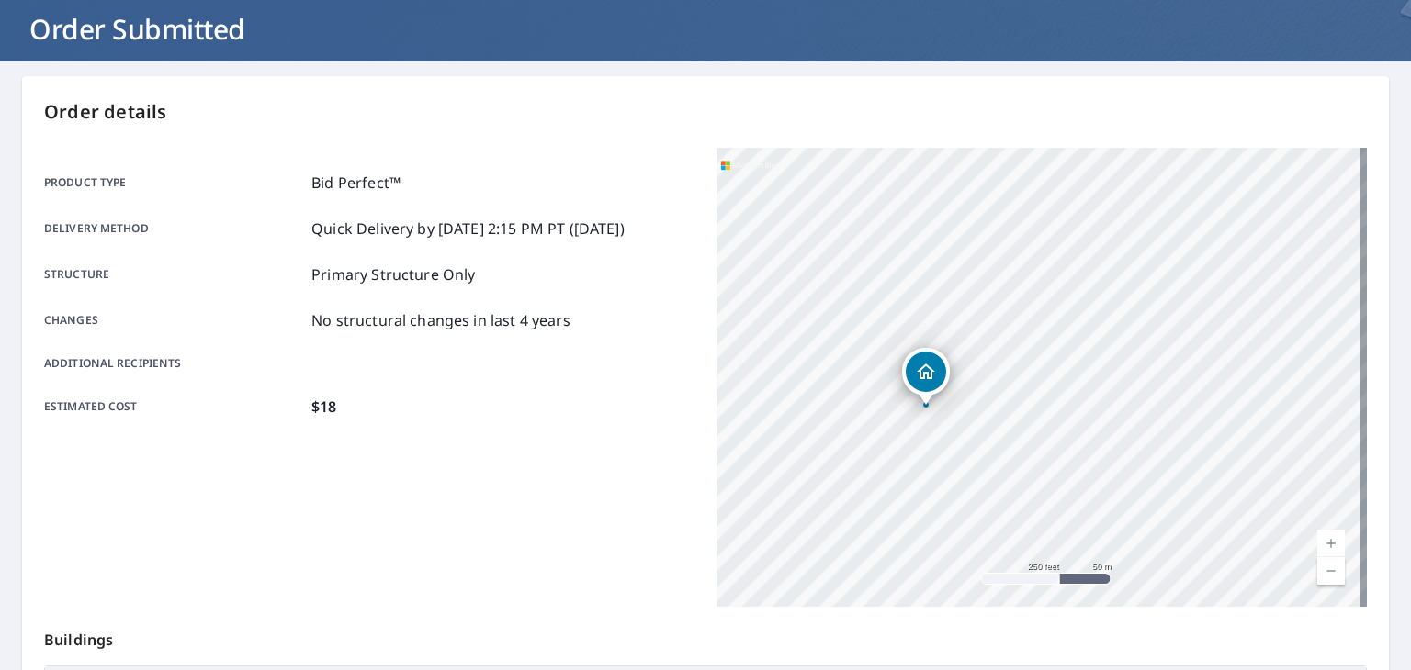
drag, startPoint x: 929, startPoint y: 361, endPoint x: 1067, endPoint y: 520, distance: 210.3
click at [1067, 520] on div "329 Cozzens Ct East Brunswick, NJ 08816" at bounding box center [1041, 377] width 650 height 459
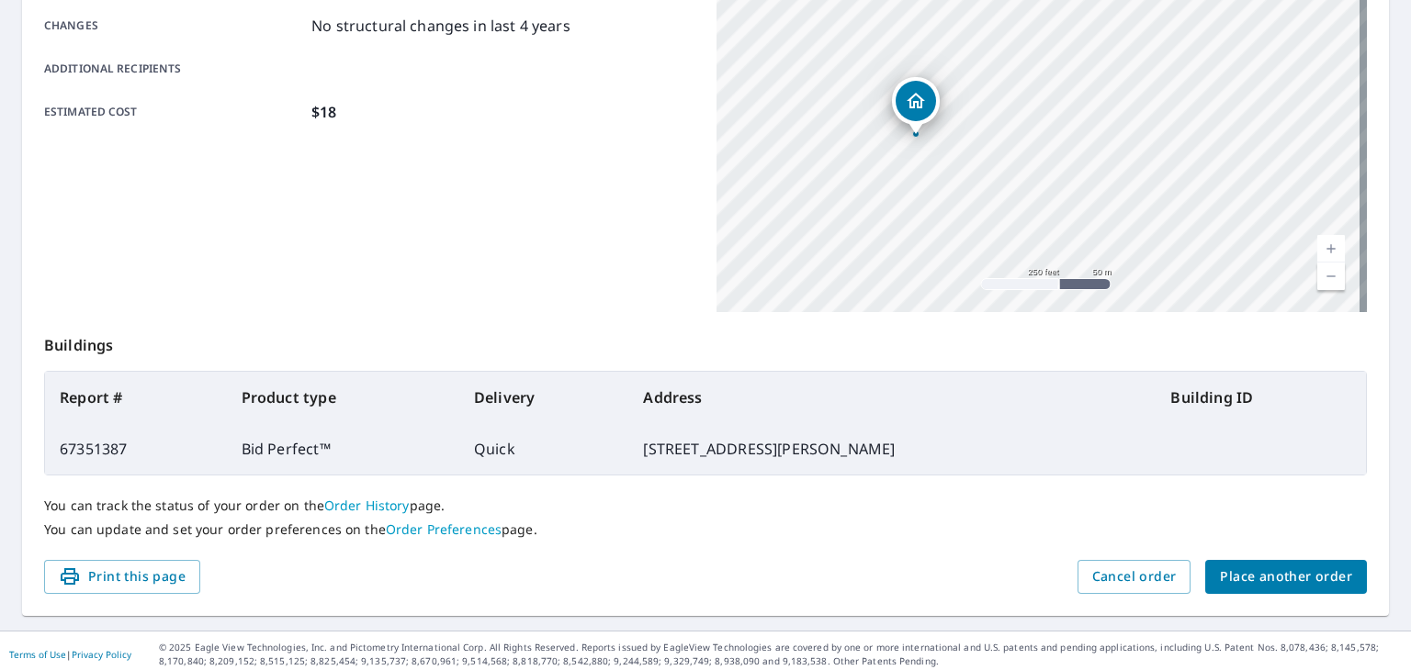
scroll to position [410, 0]
